Goal: Information Seeking & Learning: Learn about a topic

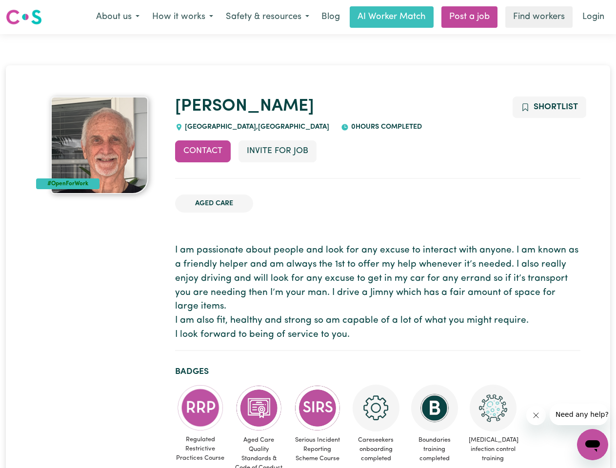
click at [117, 17] on button "About us" at bounding box center [118, 17] width 56 height 20
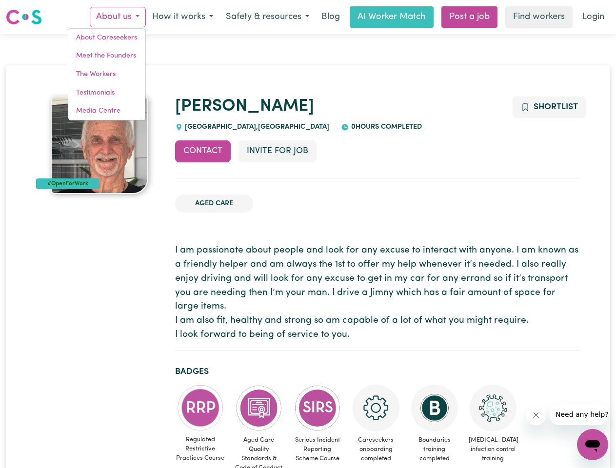
click at [182, 17] on button "How it works" at bounding box center [183, 17] width 74 height 20
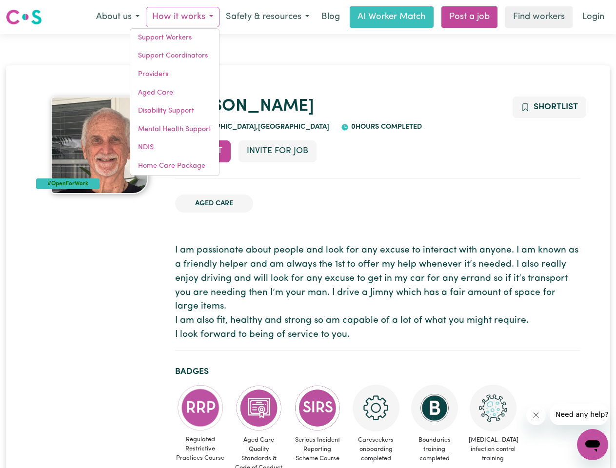
click at [267, 17] on button "Safety & resources" at bounding box center [267, 17] width 96 height 20
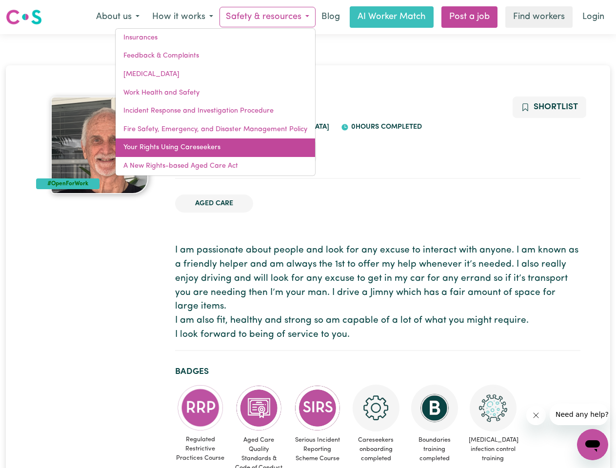
click at [203, 151] on link "Your Rights Using Careseekers" at bounding box center [215, 147] width 199 height 19
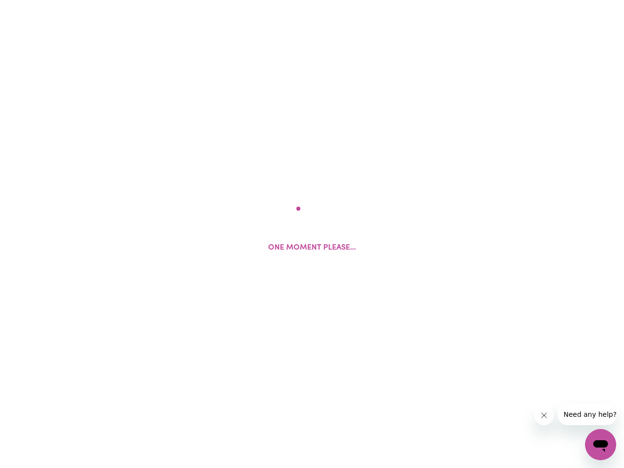
click at [277, 0] on html "One moment please..." at bounding box center [312, 0] width 624 height 0
click at [548, 0] on html at bounding box center [312, 0] width 624 height 0
click at [200, 0] on html at bounding box center [312, 0] width 624 height 0
click at [259, 0] on html at bounding box center [312, 0] width 624 height 0
